Goal: Information Seeking & Learning: Learn about a topic

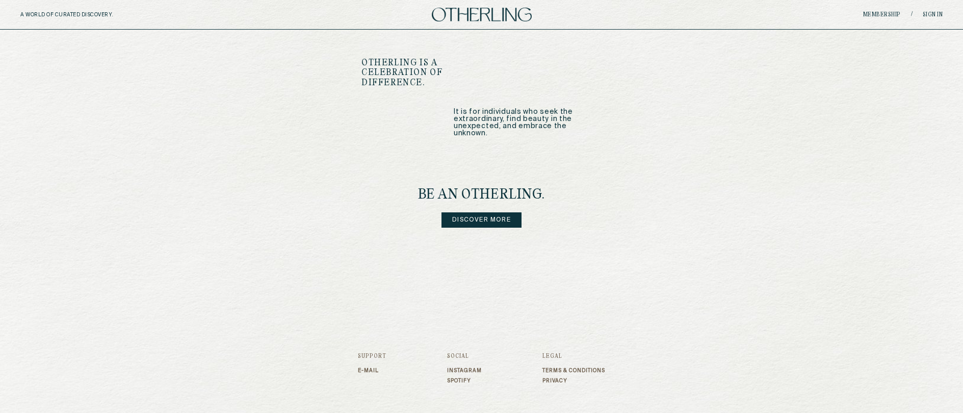
scroll to position [1236, 0]
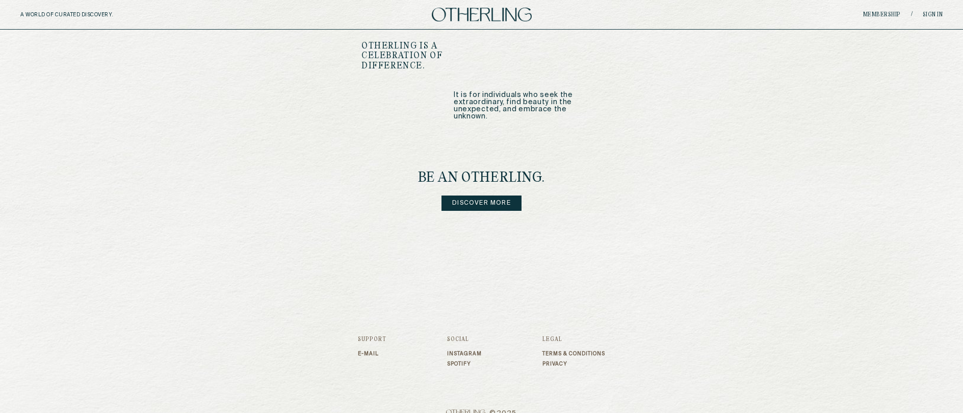
click at [473, 350] on link "Instagram" at bounding box center [464, 353] width 35 height 6
click at [484, 195] on link "Discover more" at bounding box center [482, 202] width 80 height 15
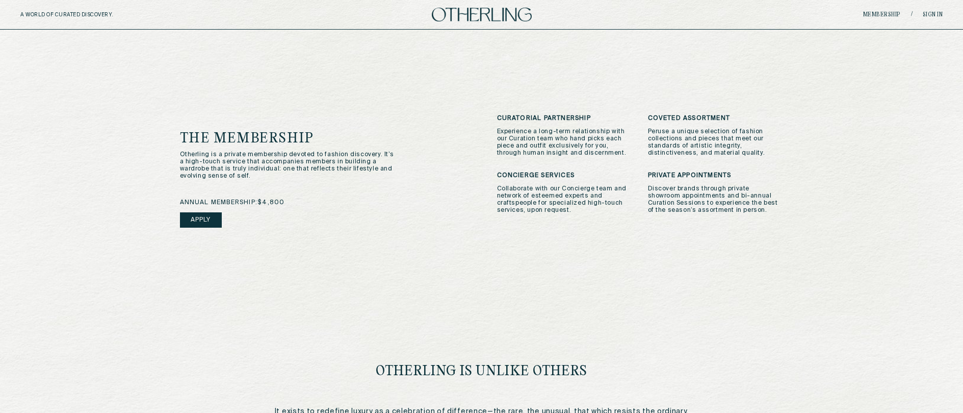
scroll to position [239, 0]
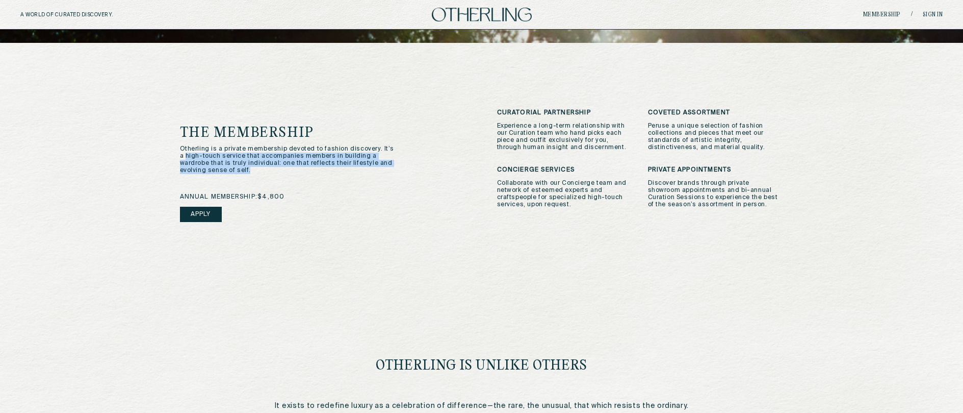
drag, startPoint x: 176, startPoint y: 159, endPoint x: 251, endPoint y: 171, distance: 76.0
click at [251, 171] on div "The Membership Otherling is a private membership devoted to fashion discovery. …" at bounding box center [482, 261] width 645 height 436
click at [251, 171] on p "Otherling is a private membership devoted to fashion discovery. It’s a high-tou…" at bounding box center [287, 159] width 215 height 29
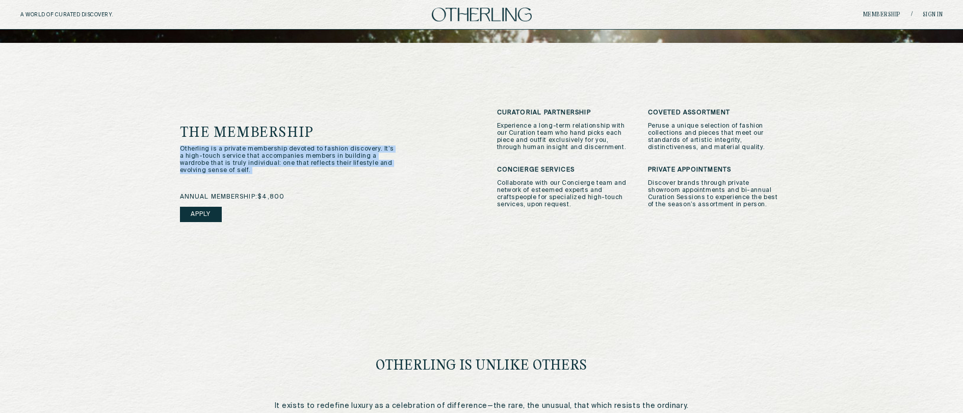
click at [250, 166] on p "Otherling is a private membership devoted to fashion discovery. It’s a high-tou…" at bounding box center [287, 159] width 215 height 29
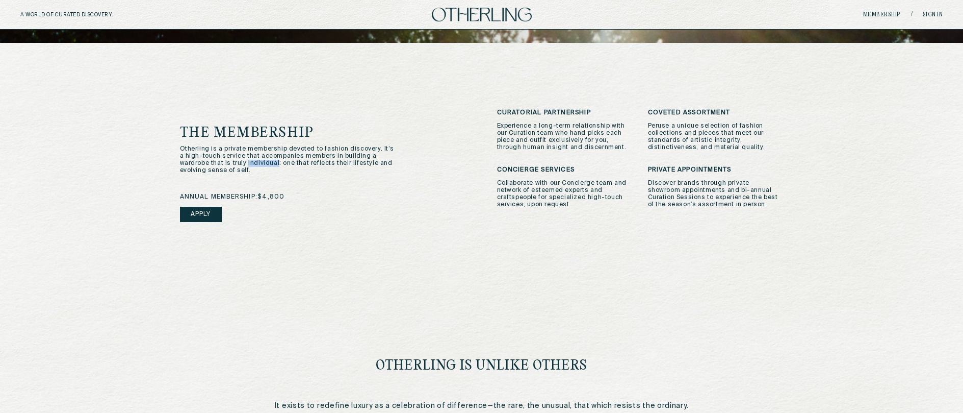
click at [250, 166] on p "Otherling is a private membership devoted to fashion discovery. It’s a high-tou…" at bounding box center [287, 159] width 215 height 29
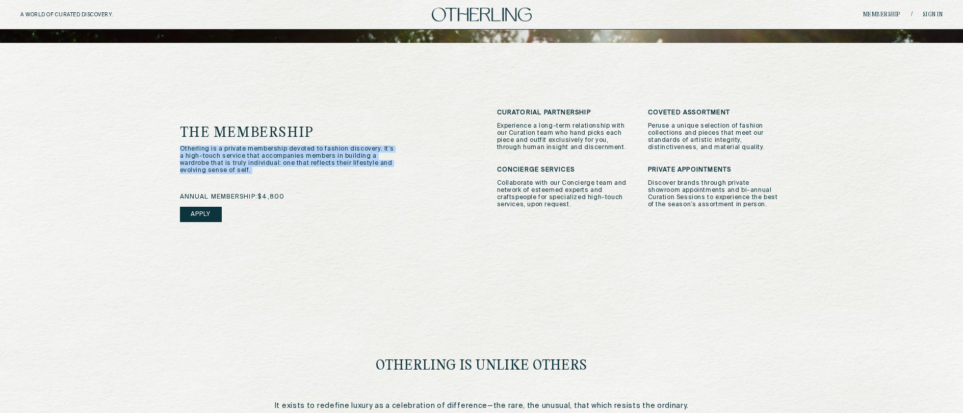
click at [250, 166] on p "Otherling is a private membership devoted to fashion discovery. It’s a high-tou…" at bounding box center [287, 159] width 215 height 29
click at [281, 164] on p "Otherling is a private membership devoted to fashion discovery. It’s a high-tou…" at bounding box center [287, 159] width 215 height 29
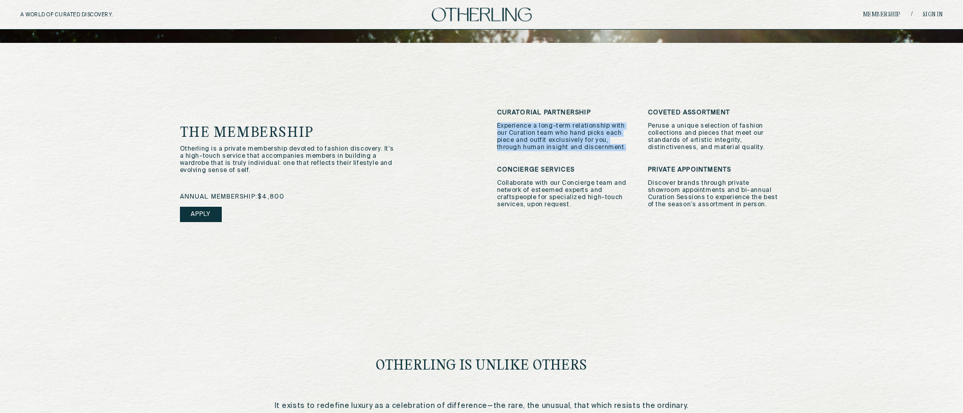
drag, startPoint x: 500, startPoint y: 124, endPoint x: 608, endPoint y: 147, distance: 110.9
click at [608, 147] on p "Experience a long-term relationship with our Curation team who hand picks each …" at bounding box center [565, 136] width 136 height 29
drag, startPoint x: 606, startPoint y: 150, endPoint x: 619, endPoint y: 124, distance: 28.5
click at [619, 124] on p "Experience a long-term relationship with our Curation team who hand picks each …" at bounding box center [565, 136] width 136 height 29
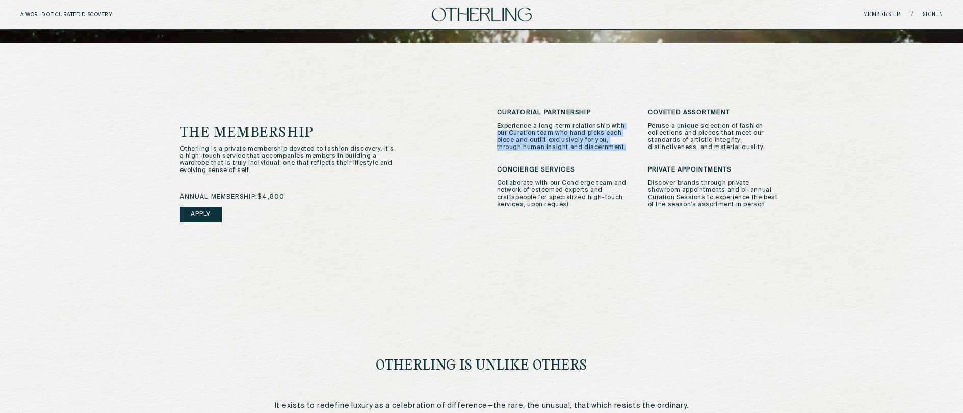
click at [619, 124] on p "Experience a long-term relationship with our Curation team who hand picks each …" at bounding box center [565, 136] width 136 height 29
drag, startPoint x: 621, startPoint y: 119, endPoint x: 617, endPoint y: 149, distance: 30.9
click at [617, 149] on div "Curatorial Partnership Experience a long-term relationship with our Curation te…" at bounding box center [565, 130] width 136 height 42
drag, startPoint x: 617, startPoint y: 147, endPoint x: 622, endPoint y: 122, distance: 25.9
click at [622, 122] on p "Experience a long-term relationship with our Curation team who hand picks each …" at bounding box center [565, 136] width 136 height 29
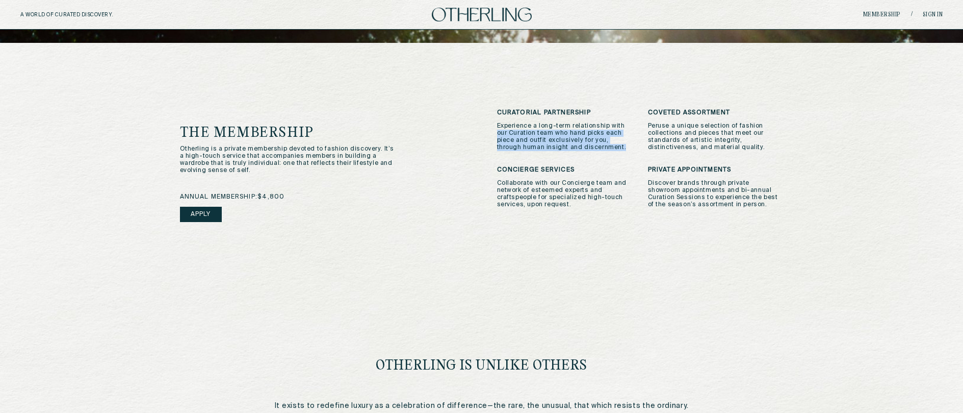
click at [622, 122] on p "Experience a long-term relationship with our Curation team who hand picks each …" at bounding box center [565, 136] width 136 height 29
drag, startPoint x: 622, startPoint y: 117, endPoint x: 612, endPoint y: 151, distance: 36.2
click at [612, 151] on div "Curatorial Partnership Experience a long-term relationship with our Curation te…" at bounding box center [640, 187] width 287 height 156
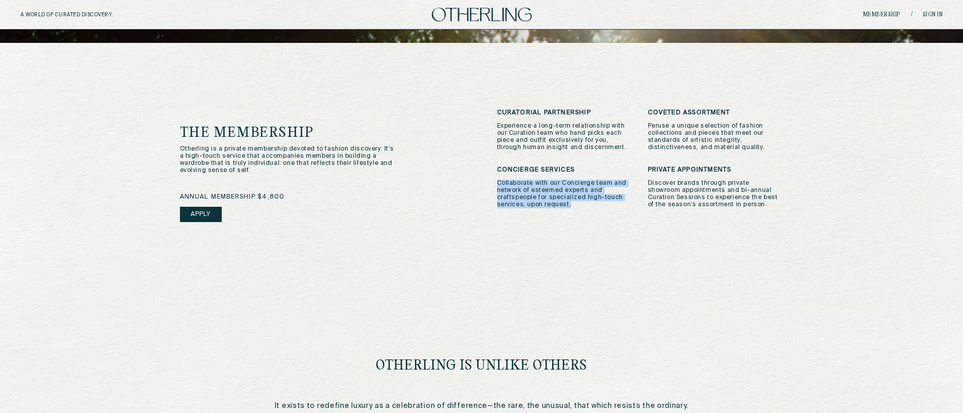
drag, startPoint x: 487, startPoint y: 184, endPoint x: 582, endPoint y: 214, distance: 100.0
click at [582, 214] on div "The Membership Otherling is a private membership devoted to fashion discovery. …" at bounding box center [482, 187] width 604 height 156
click at [582, 214] on div "Curatorial Partnership Experience a long-term relationship with our Curation te…" at bounding box center [640, 187] width 287 height 156
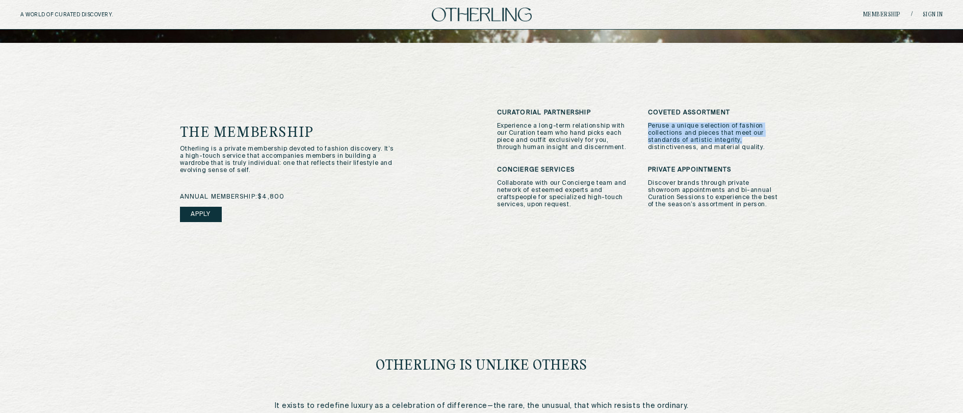
drag, startPoint x: 645, startPoint y: 126, endPoint x: 789, endPoint y: 142, distance: 144.6
click at [789, 142] on div "The Membership Otherling is a private membership devoted to fashion discovery. …" at bounding box center [482, 261] width 645 height 436
drag, startPoint x: 777, startPoint y: 153, endPoint x: 782, endPoint y: 116, distance: 37.7
click at [782, 116] on div "Curatorial Partnership Experience a long-term relationship with our Curation te…" at bounding box center [640, 187] width 287 height 156
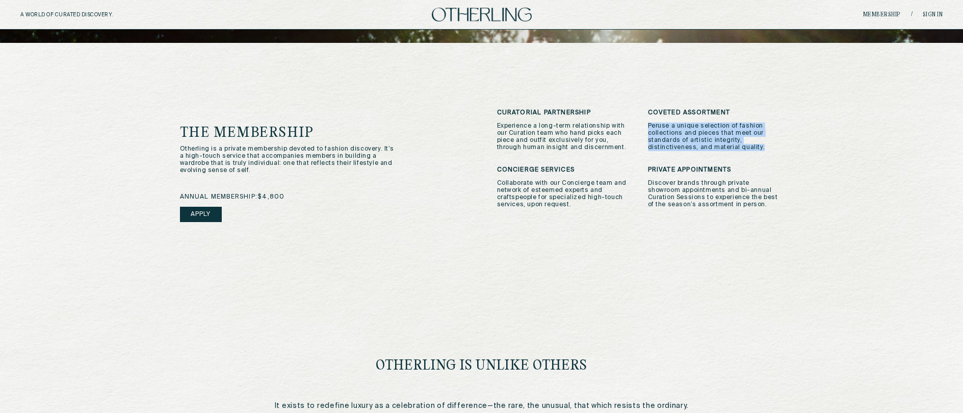
click at [782, 116] on h3 "Coveted Assortment" at bounding box center [716, 112] width 136 height 7
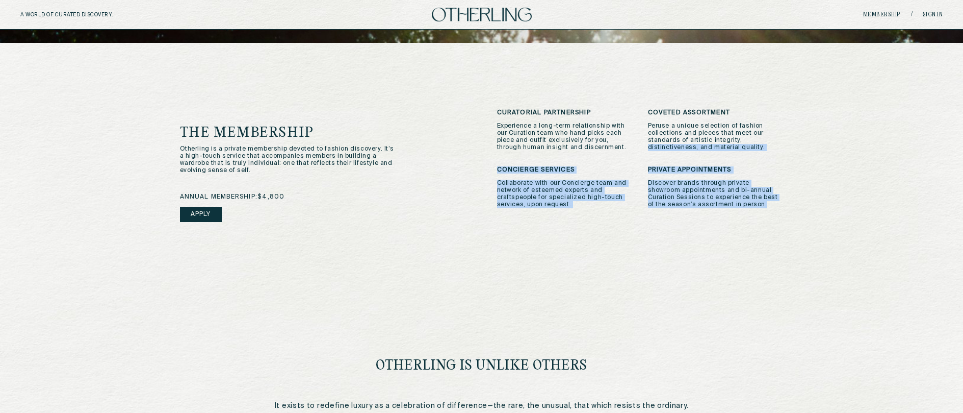
drag, startPoint x: 762, startPoint y: 142, endPoint x: 767, endPoint y: 233, distance: 90.4
click at [767, 233] on div "Curatorial Partnership Experience a long-term relationship with our Curation te…" at bounding box center [640, 187] width 287 height 156
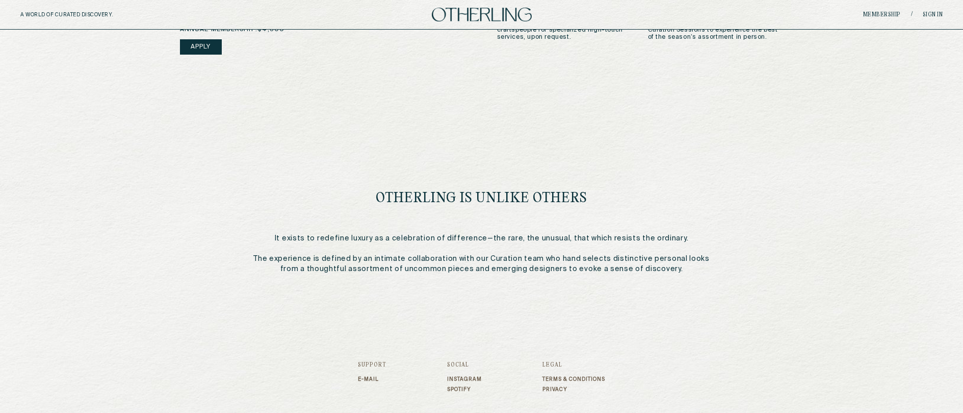
scroll to position [448, 0]
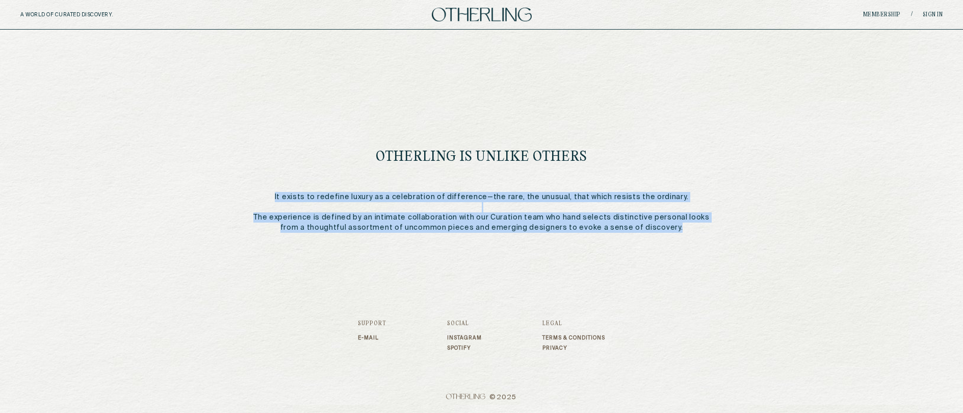
drag, startPoint x: 472, startPoint y: 240, endPoint x: 480, endPoint y: 172, distance: 67.8
click at [480, 172] on div "The Membership Otherling is a private membership devoted to fashion discovery. …" at bounding box center [482, 52] width 645 height 436
click at [480, 172] on div "Otherling Is Unlike Others It exists to redefine luxury as a celebration of dif…" at bounding box center [481, 163] width 473 height 138
drag, startPoint x: 493, startPoint y: 232, endPoint x: 496, endPoint y: 242, distance: 10.7
click at [496, 242] on div "The Membership Otherling is a private membership devoted to fashion discovery. …" at bounding box center [482, 52] width 645 height 436
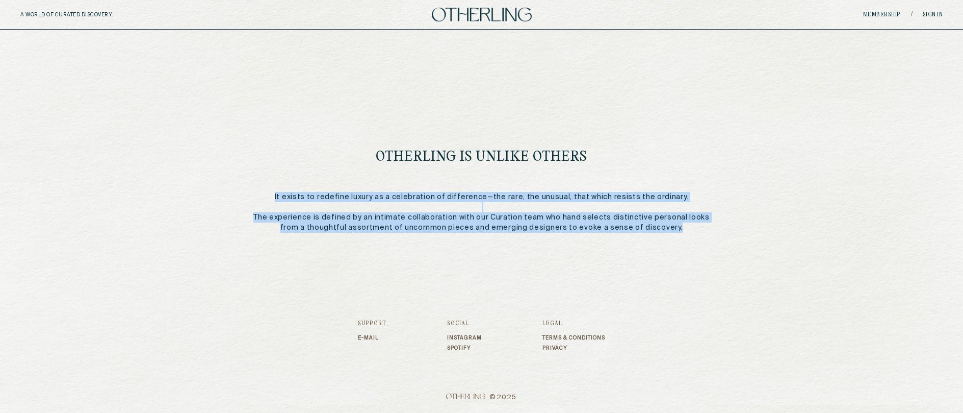
click at [496, 242] on div "The Membership Otherling is a private membership devoted to fashion discovery. …" at bounding box center [482, 52] width 645 height 436
drag, startPoint x: 496, startPoint y: 242, endPoint x: 491, endPoint y: 174, distance: 68.1
click at [491, 174] on div "The Membership Otherling is a private membership devoted to fashion discovery. …" at bounding box center [482, 52] width 645 height 436
click at [491, 174] on div "Otherling Is Unlike Others It exists to redefine luxury as a celebration of dif…" at bounding box center [481, 163] width 473 height 138
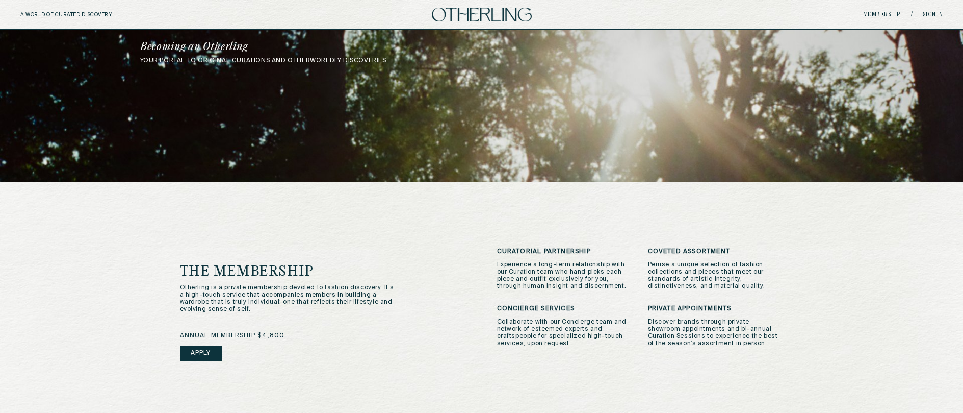
scroll to position [156, 0]
